Goal: Task Accomplishment & Management: Use online tool/utility

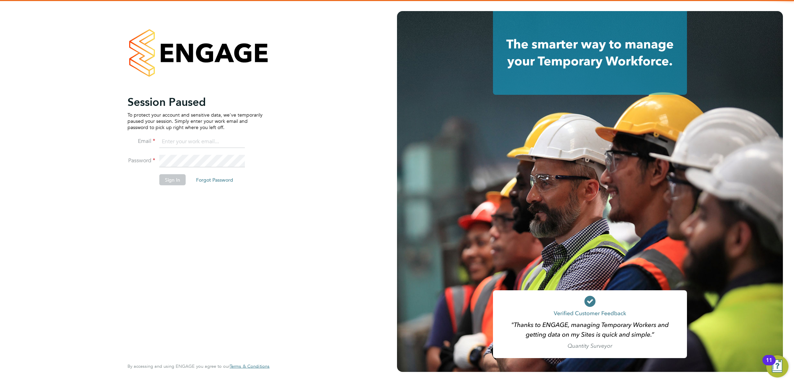
click at [181, 121] on p "To protect your account and sensitive data, we've temporarily paused your sessi…" at bounding box center [194, 121] width 135 height 19
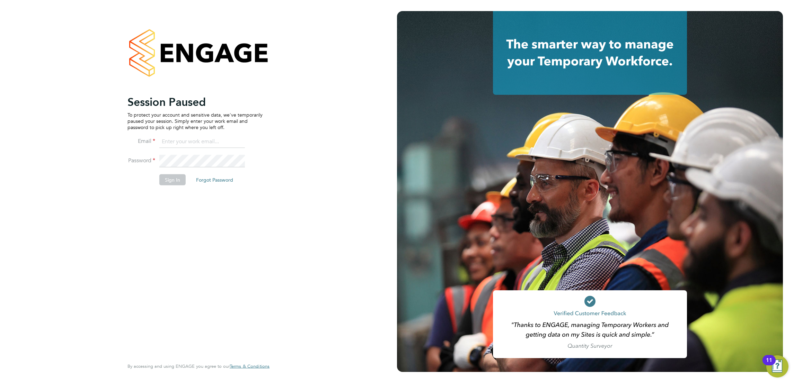
click at [178, 142] on input at bounding box center [202, 142] width 86 height 12
type input "marina@tradelinerecruitment.co.uk"
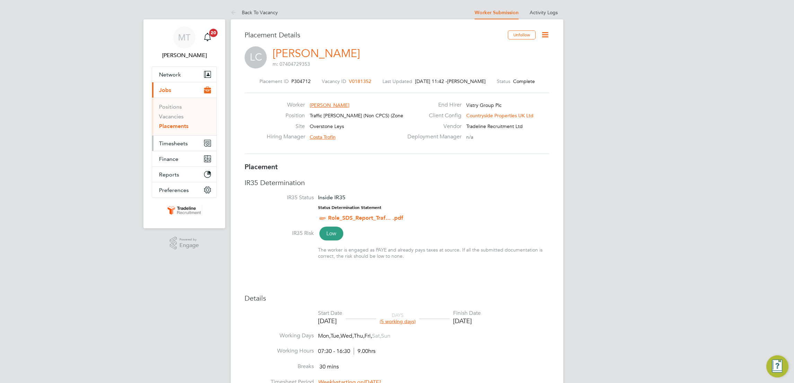
click at [180, 144] on span "Timesheets" at bounding box center [173, 143] width 29 height 7
click at [171, 123] on link "Timesheets" at bounding box center [173, 122] width 29 height 7
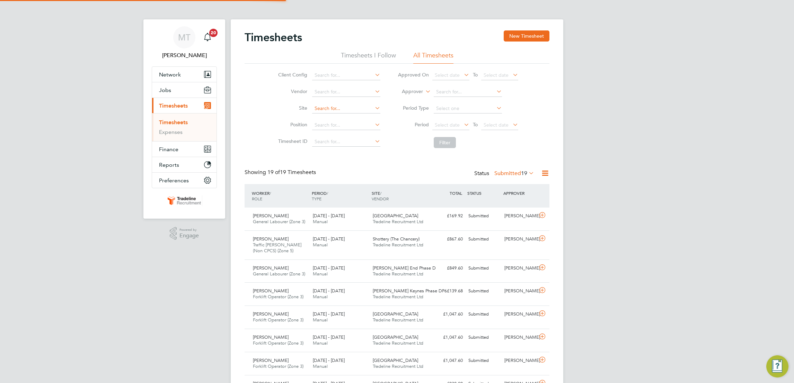
scroll to position [3, 3]
click at [342, 108] on input at bounding box center [346, 109] width 68 height 10
type input "r"
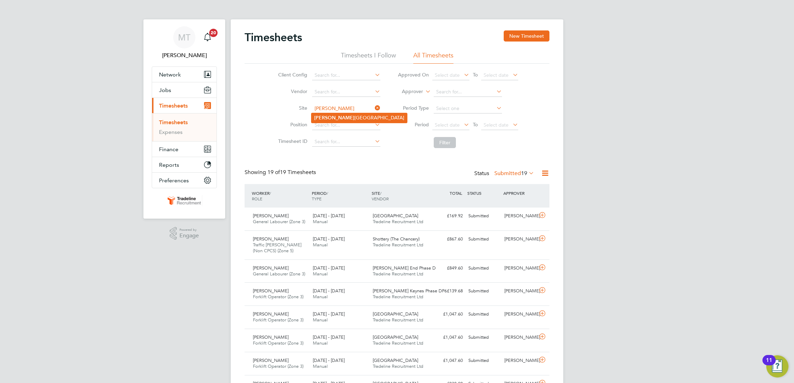
click at [336, 115] on li "[PERSON_NAME][GEOGRAPHIC_DATA]" at bounding box center [359, 117] width 96 height 9
type input "[GEOGRAPHIC_DATA]"
click at [449, 142] on button "Filter" at bounding box center [445, 142] width 22 height 11
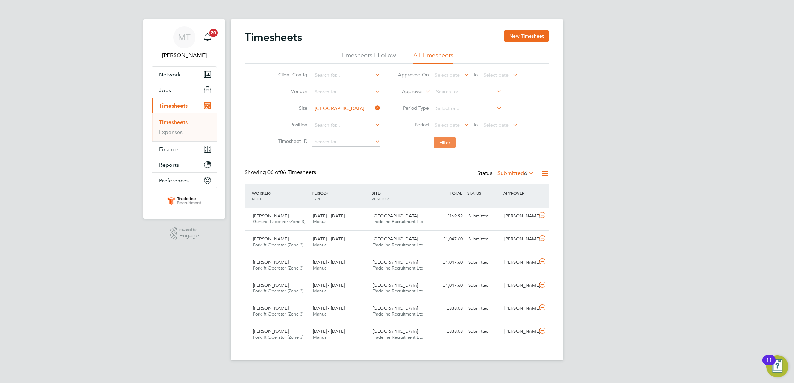
click at [449, 142] on button "Filter" at bounding box center [445, 142] width 22 height 11
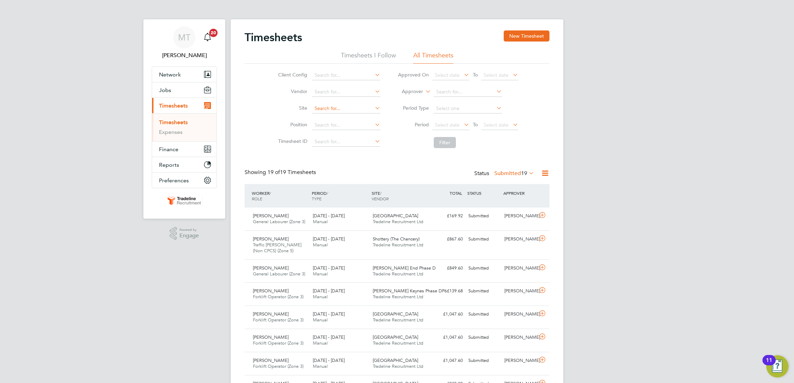
click at [335, 107] on input at bounding box center [346, 109] width 68 height 10
click at [345, 118] on li "[PERSON_NAME][GEOGRAPHIC_DATA]" at bounding box center [359, 117] width 96 height 9
type input "[GEOGRAPHIC_DATA]"
click at [444, 143] on button "Filter" at bounding box center [445, 142] width 22 height 11
